Goal: Task Accomplishment & Management: Manage account settings

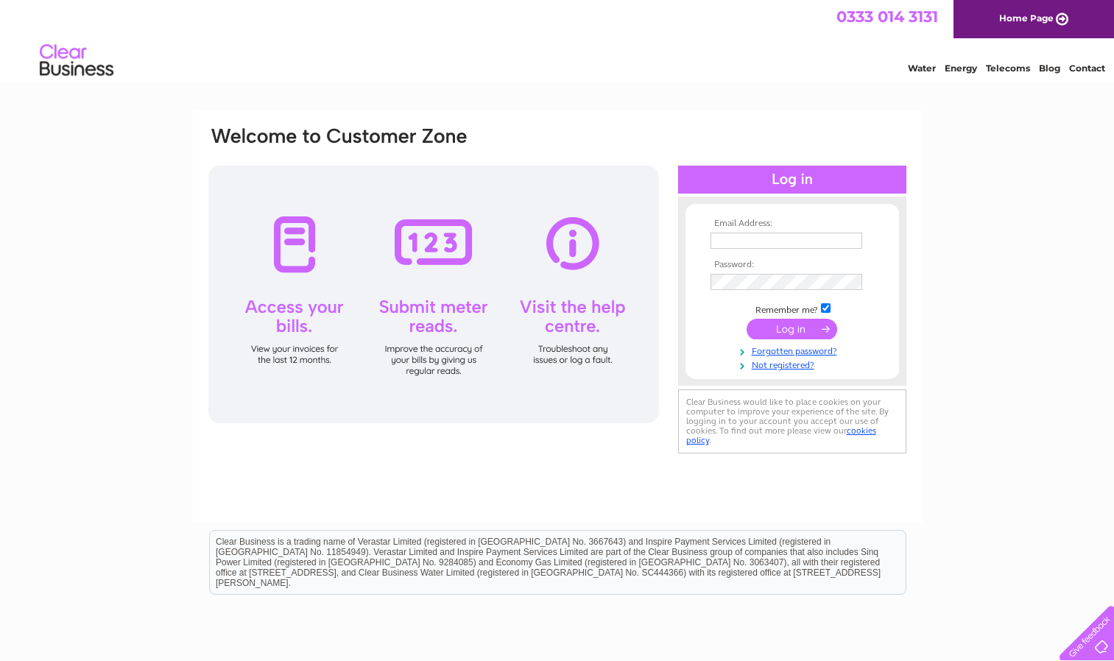
type input "accounts@rightdose.co.uk"
click at [808, 323] on input "submit" at bounding box center [792, 329] width 91 height 21
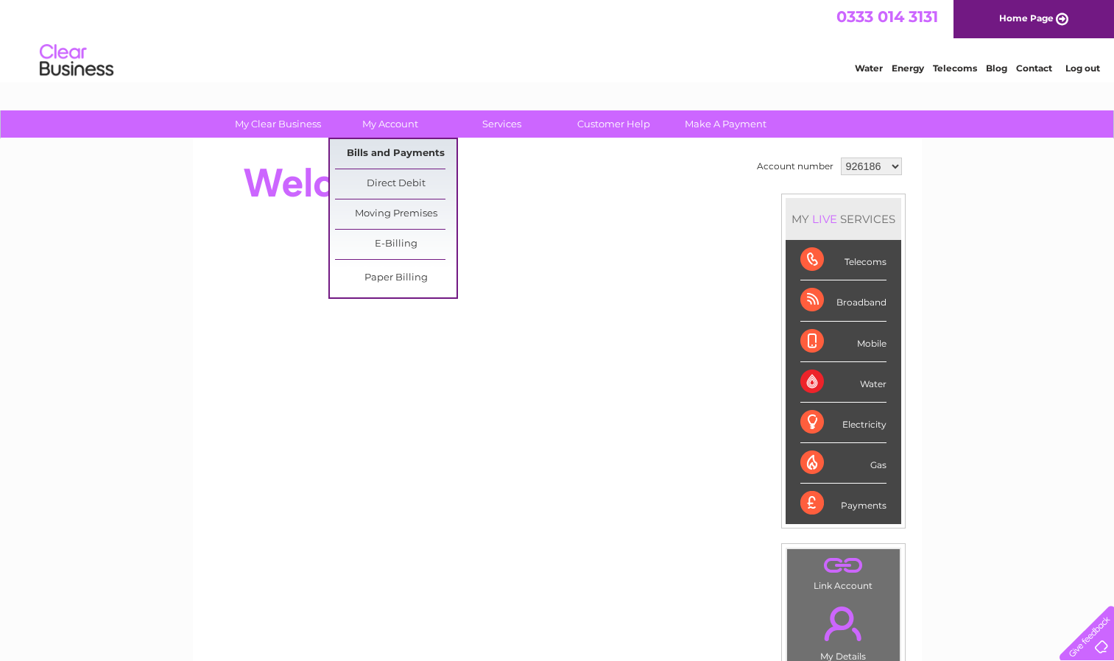
click at [383, 144] on link "Bills and Payments" at bounding box center [396, 153] width 122 height 29
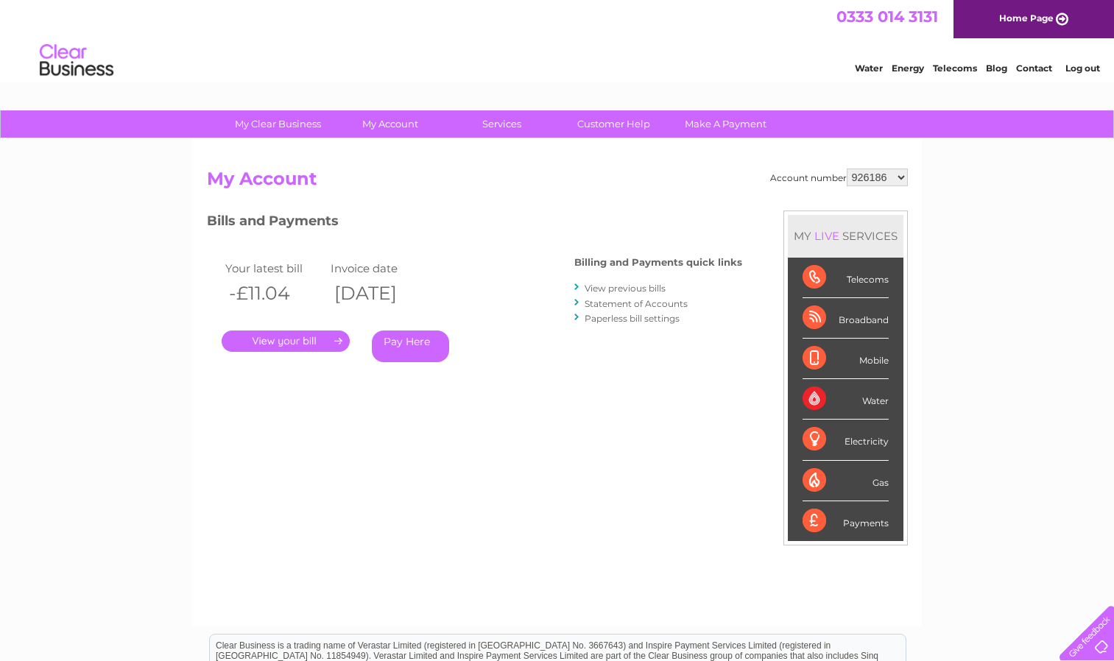
click at [877, 179] on select "926186 947287 947288 1078547 1078550 1078551 1078553 1078556 1078560 1078562 10…" at bounding box center [877, 178] width 61 height 18
select select "947287"
click at [847, 169] on select "926186 947287 947288 1078547 1078550 1078551 1078553 1078556 1078560 1078562 10…" at bounding box center [877, 178] width 61 height 18
click at [885, 182] on select "926186 947287 947288 1078547 1078550 1078551 1078553 1078556 1078560 1078562 10…" at bounding box center [877, 178] width 61 height 18
select select "947288"
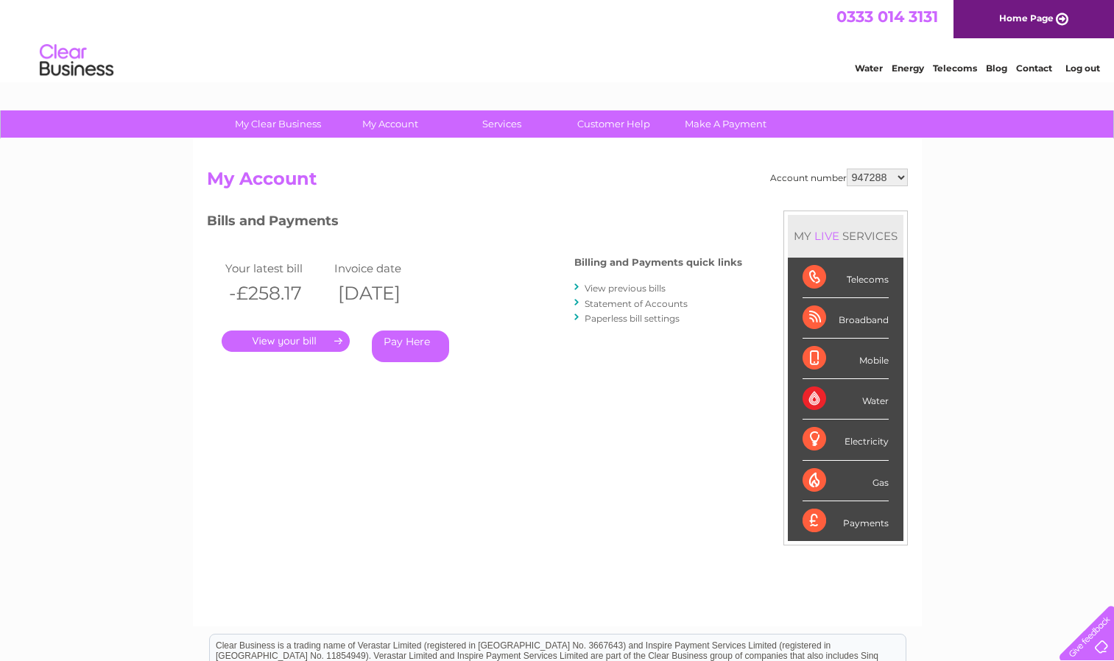
click at [847, 169] on select "926186 947287 947288 1078547 1078550 1078551 1078553 1078556 1078560 1078562 10…" at bounding box center [877, 178] width 61 height 18
click at [866, 171] on select "926186 947287 947288 1078547 1078550 1078551 1078553 1078556 1078560 1078562 10…" at bounding box center [877, 178] width 61 height 18
select select "1078547"
click at [847, 169] on select "926186 947287 947288 1078547 1078550 1078551 1078553 1078556 1078560 1078562 10…" at bounding box center [877, 178] width 61 height 18
click at [316, 348] on link "." at bounding box center [286, 341] width 128 height 21
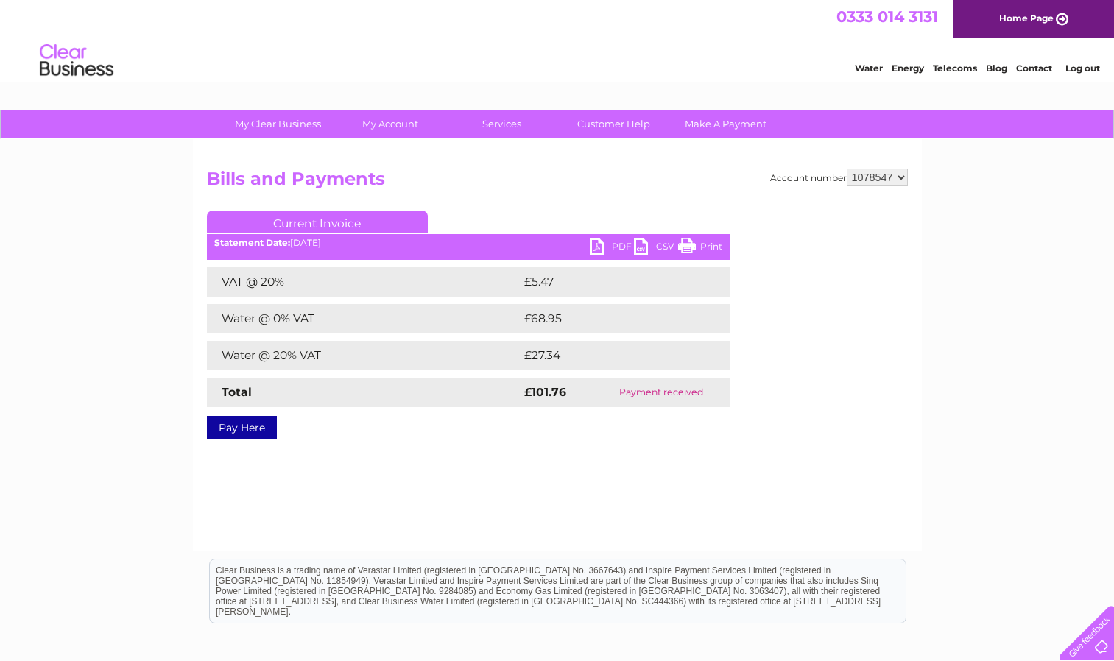
click at [606, 248] on link "PDF" at bounding box center [612, 248] width 44 height 21
click at [862, 175] on select "926186 947287 947288 1078547 1078550 1078551 1078553 1078556 1078560 1078562 10…" at bounding box center [877, 178] width 61 height 18
select select "1078550"
click at [847, 169] on select "926186 947287 947288 1078547 1078550 1078551 1078553 1078556 1078560 1078562 10…" at bounding box center [877, 178] width 61 height 18
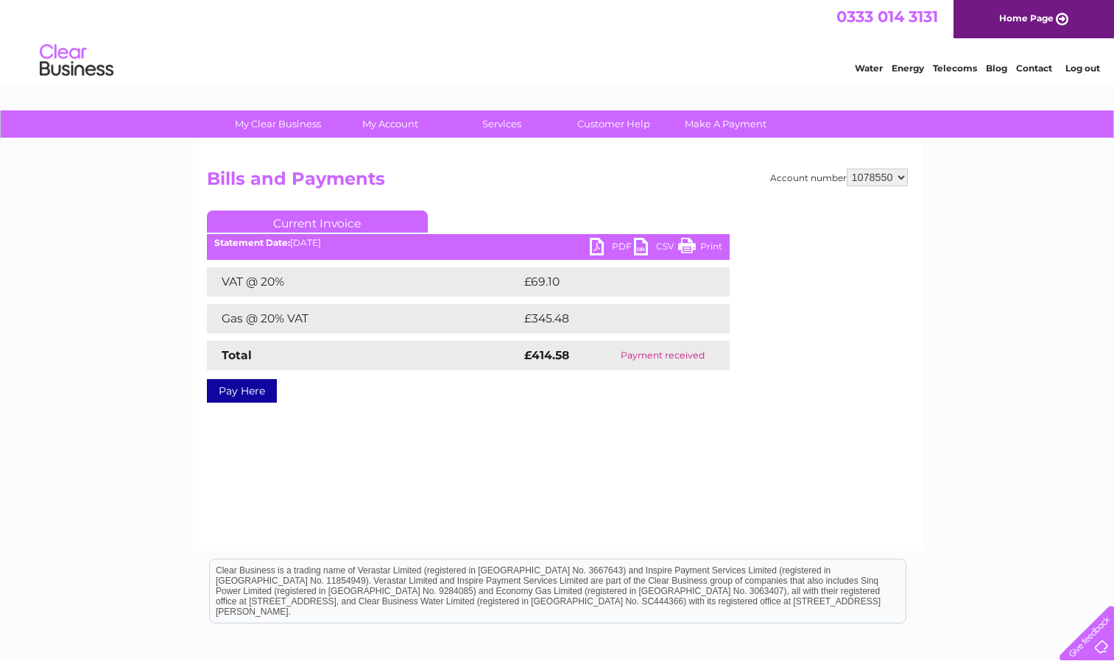
click at [877, 167] on div "Account number 926186 947287 947288 1078547 1078550 1078551 1078553 1078556 107…" at bounding box center [557, 345] width 729 height 412
click at [880, 178] on select "926186 947287 947288 1078547 1078550 1078551 1078553 1078556 1078560 1078562 10…" at bounding box center [877, 178] width 61 height 18
click at [847, 169] on select "926186 947287 947288 1078547 1078550 1078551 1078553 1078556 1078560 1078562 10…" at bounding box center [877, 178] width 61 height 18
click at [875, 169] on select "926186 947287 947288 1078547 1078550 1078551 1078553 1078556 1078560 1078562 10…" at bounding box center [877, 178] width 61 height 18
select select "1078553"
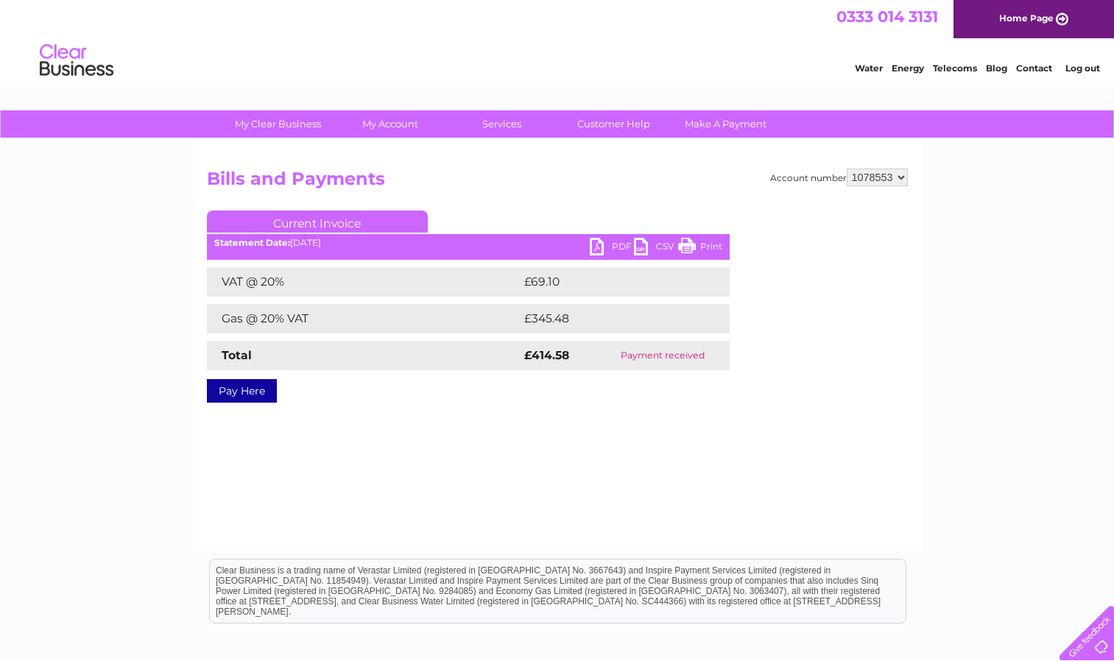
click at [847, 169] on select "926186 947287 947288 1078547 1078550 1078551 1078553 1078556 1078560 1078562 10…" at bounding box center [877, 178] width 61 height 18
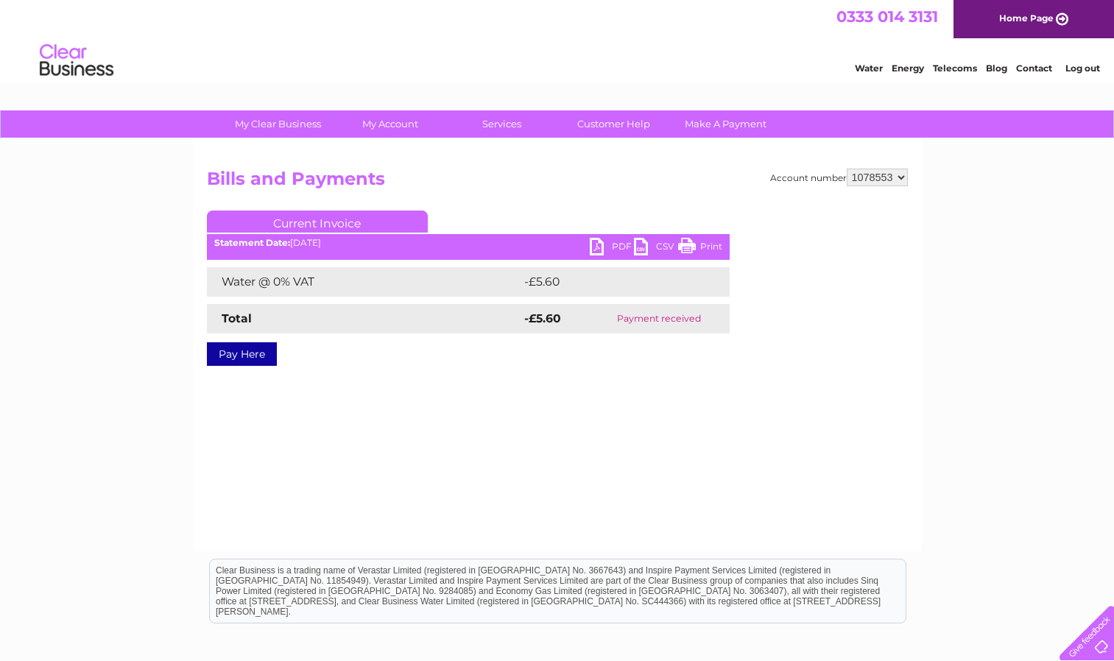
click at [888, 179] on select "926186 947287 947288 1078547 1078550 1078551 1078553 1078556 1078560 1078562 10…" at bounding box center [877, 178] width 61 height 18
select select "1078556"
click at [847, 169] on select "926186 947287 947288 1078547 1078550 1078551 1078553 1078556 1078560 1078562 10…" at bounding box center [877, 178] width 61 height 18
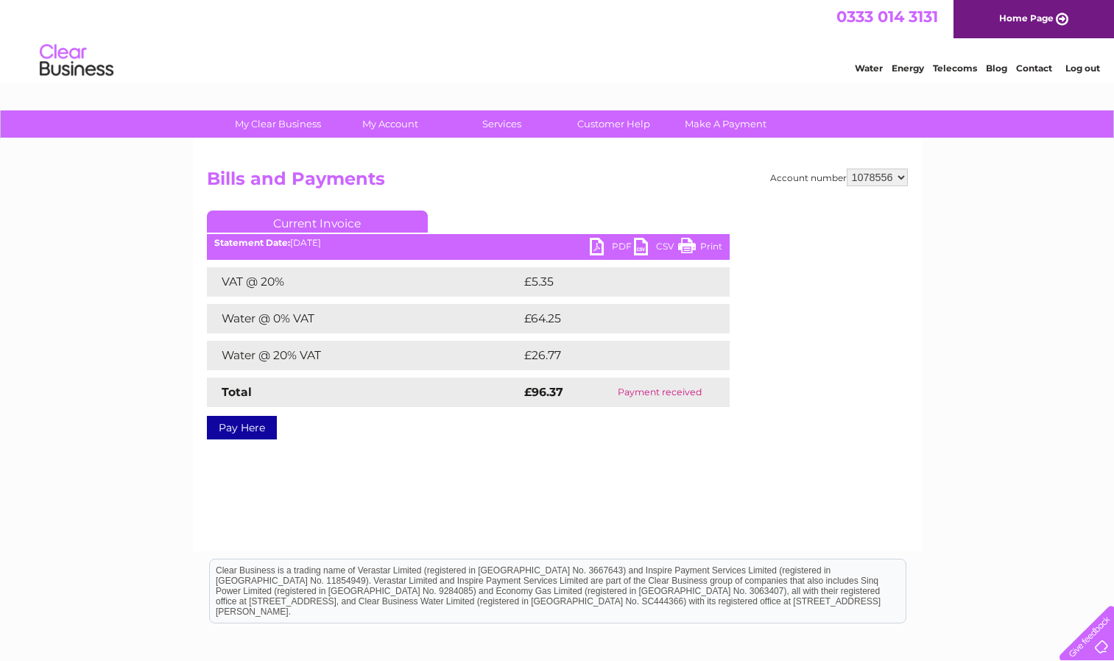
click at [600, 251] on link "PDF" at bounding box center [612, 248] width 44 height 21
click at [862, 174] on select "926186 947287 947288 1078547 1078550 1078551 1078553 1078556 1078560 1078562 10…" at bounding box center [877, 178] width 61 height 18
select select "1078560"
click at [847, 169] on select "926186 947287 947288 1078547 1078550 1078551 1078553 1078556 1078560 1078562 10…" at bounding box center [877, 178] width 61 height 18
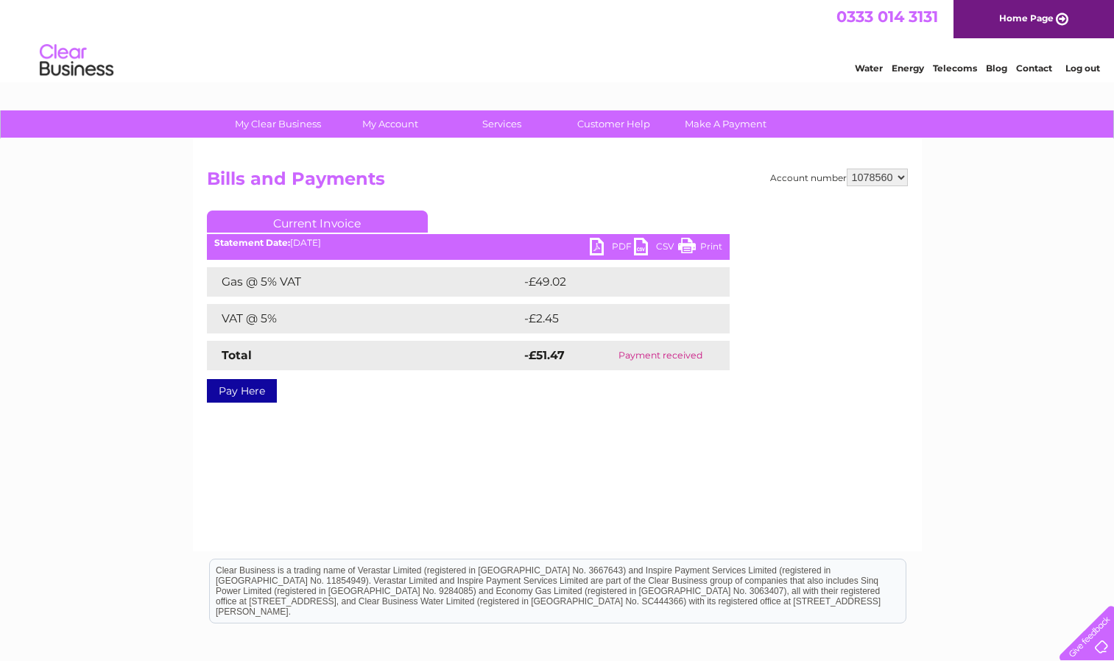
click at [851, 177] on select "926186 947287 947288 1078547 1078550 1078551 1078553 1078556 1078560 1078562 10…" at bounding box center [877, 178] width 61 height 18
select select "1078562"
click at [847, 169] on select "926186 947287 947288 1078547 1078550 1078551 1078553 1078556 1078560 1078562 10…" at bounding box center [877, 178] width 61 height 18
click at [892, 181] on select "926186 947287 947288 1078547 1078550 1078551 1078553 1078556 1078560 1078562 10…" at bounding box center [877, 178] width 61 height 18
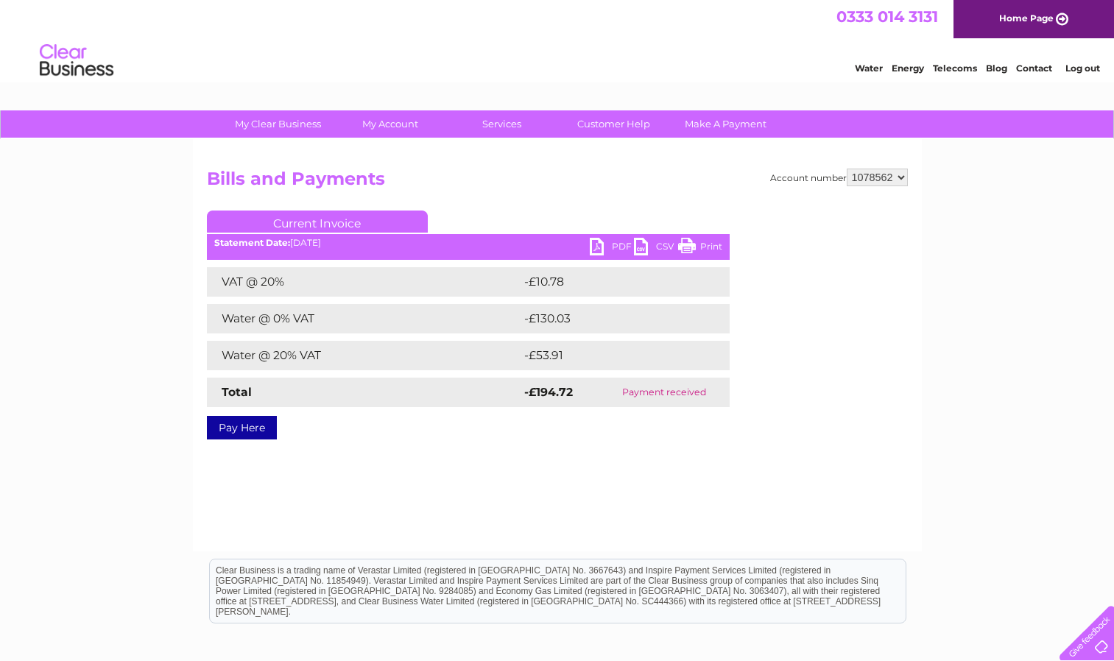
click at [883, 178] on select "926186 947287 947288 1078547 1078550 1078551 1078553 1078556 1078560 1078562 10…" at bounding box center [877, 178] width 61 height 18
select select "1078735"
click at [847, 169] on select "926186 947287 947288 1078547 1078550 1078551 1078553 1078556 1078560 1078562 10…" at bounding box center [877, 178] width 61 height 18
click at [888, 186] on select "926186 947287 947288 1078547 1078550 1078551 1078553 1078556 1078560 1078562 10…" at bounding box center [877, 178] width 61 height 18
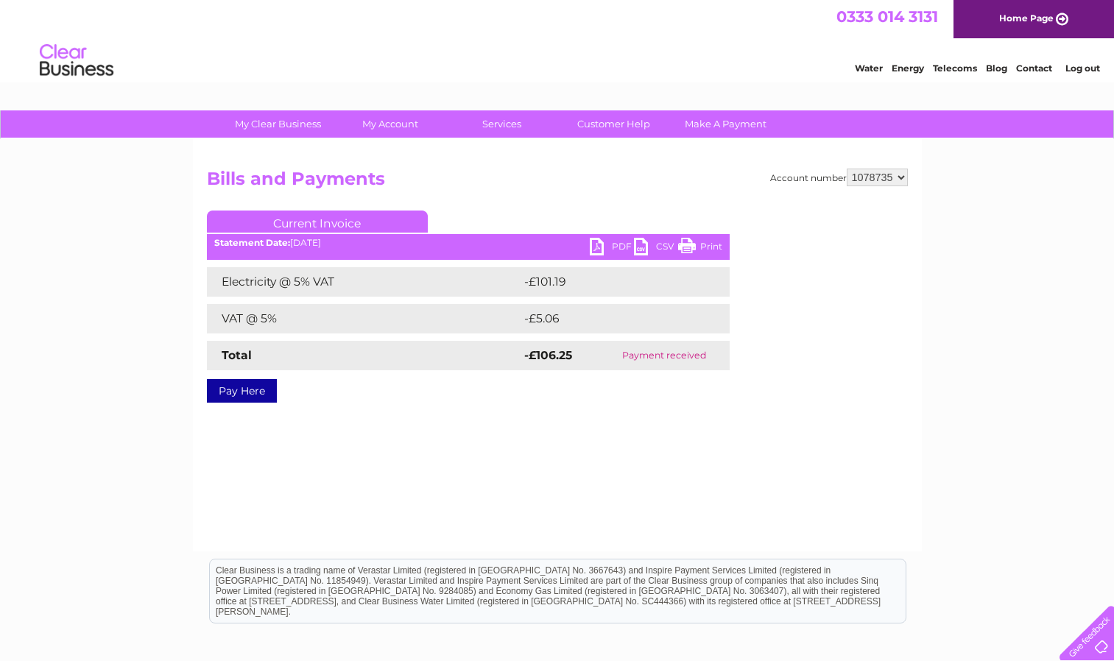
click at [892, 173] on select "926186 947287 947288 1078547 1078550 1078551 1078553 1078556 1078560 1078562 10…" at bounding box center [877, 178] width 61 height 18
select select "1078740"
click at [847, 169] on select "926186 947287 947288 1078547 1078550 1078551 1078553 1078556 1078560 1078562 10…" at bounding box center [877, 178] width 61 height 18
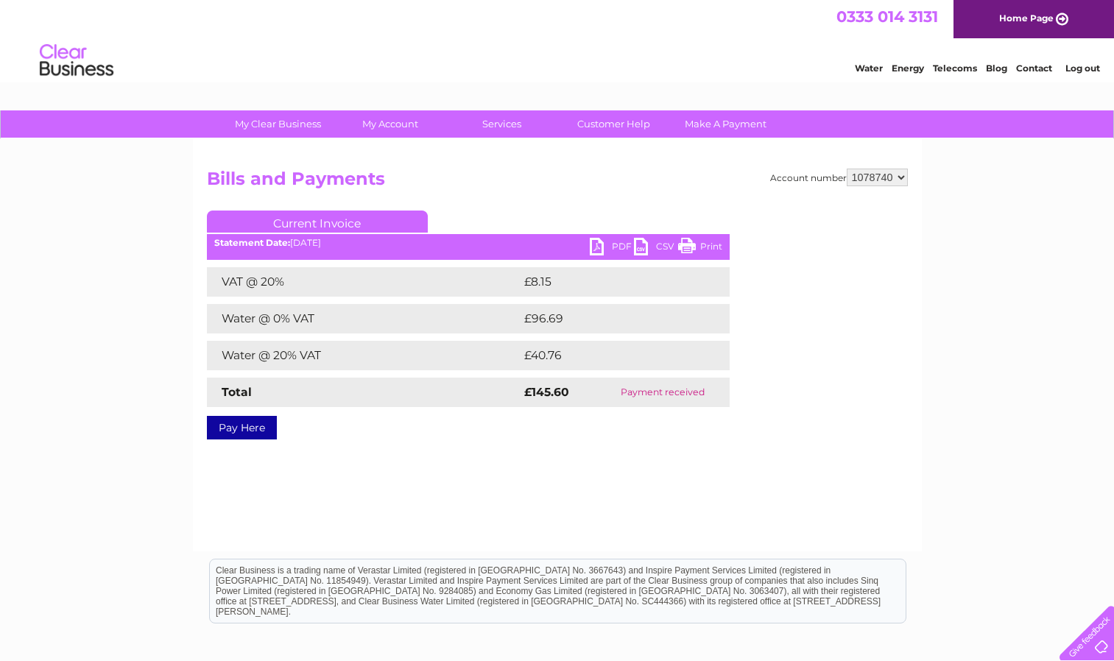
click at [600, 250] on link "PDF" at bounding box center [612, 248] width 44 height 21
click at [888, 170] on select "926186 947287 947288 1078547 1078550 1078551 1078553 1078556 1078560 1078562 10…" at bounding box center [877, 178] width 61 height 18
select select "1112405"
click at [847, 169] on select "926186 947287 947288 1078547 1078550 1078551 1078553 1078556 1078560 1078562 10…" at bounding box center [877, 178] width 61 height 18
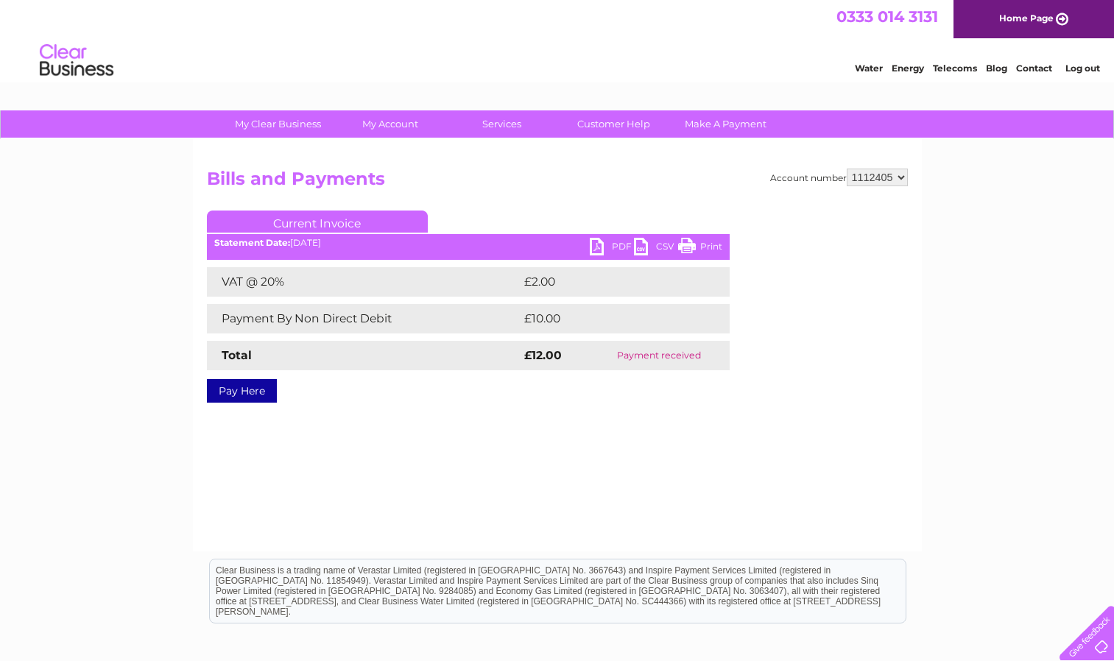
click at [865, 178] on select "926186 947287 947288 1078547 1078550 1078551 1078553 1078556 1078560 1078562 10…" at bounding box center [877, 178] width 61 height 18
select select "1127663"
click at [847, 169] on select "926186 947287 947288 1078547 1078550 1078551 1078553 1078556 1078560 1078562 10…" at bounding box center [877, 178] width 61 height 18
